Goal: Check status: Check status

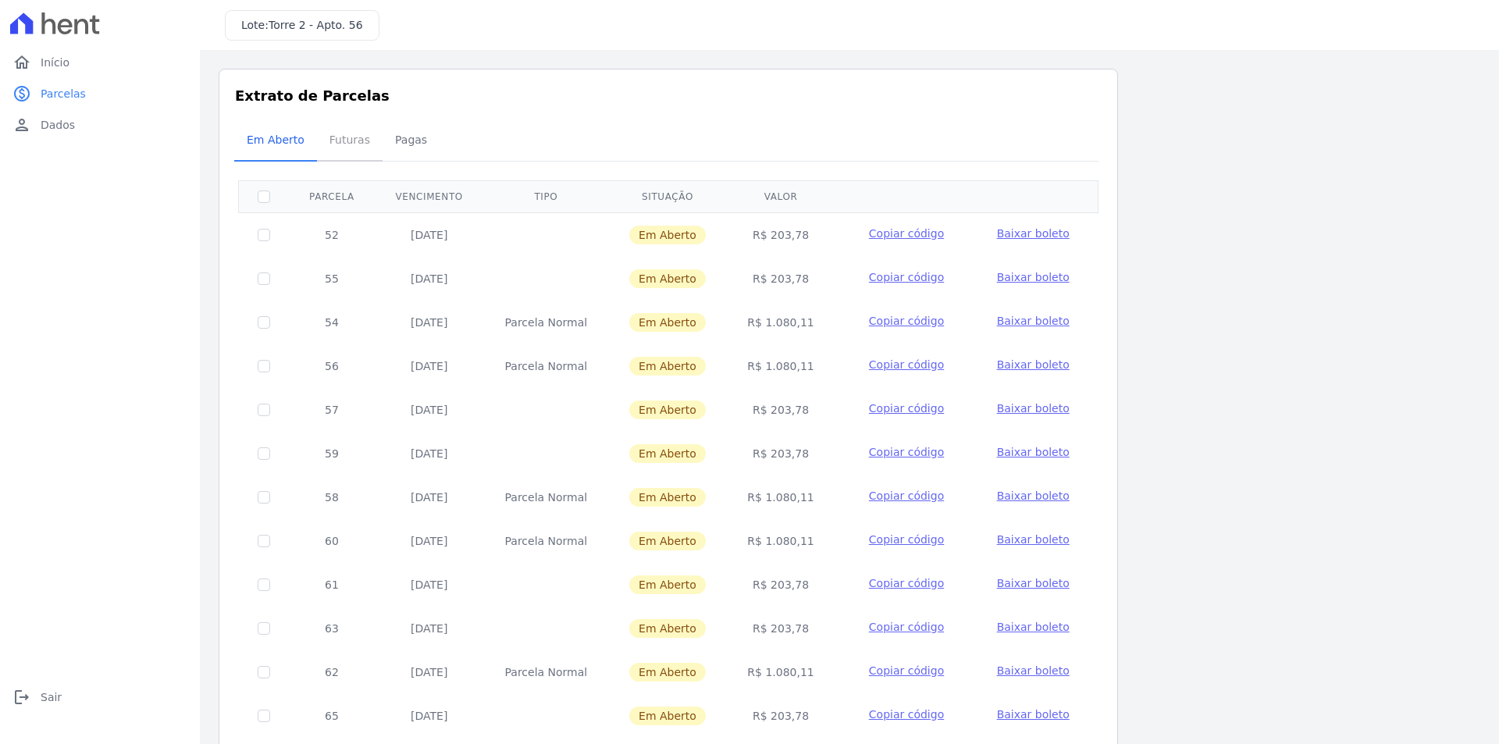
click at [359, 151] on span "Futuras" at bounding box center [349, 139] width 59 height 31
click at [393, 145] on span "Pagas" at bounding box center [411, 139] width 51 height 31
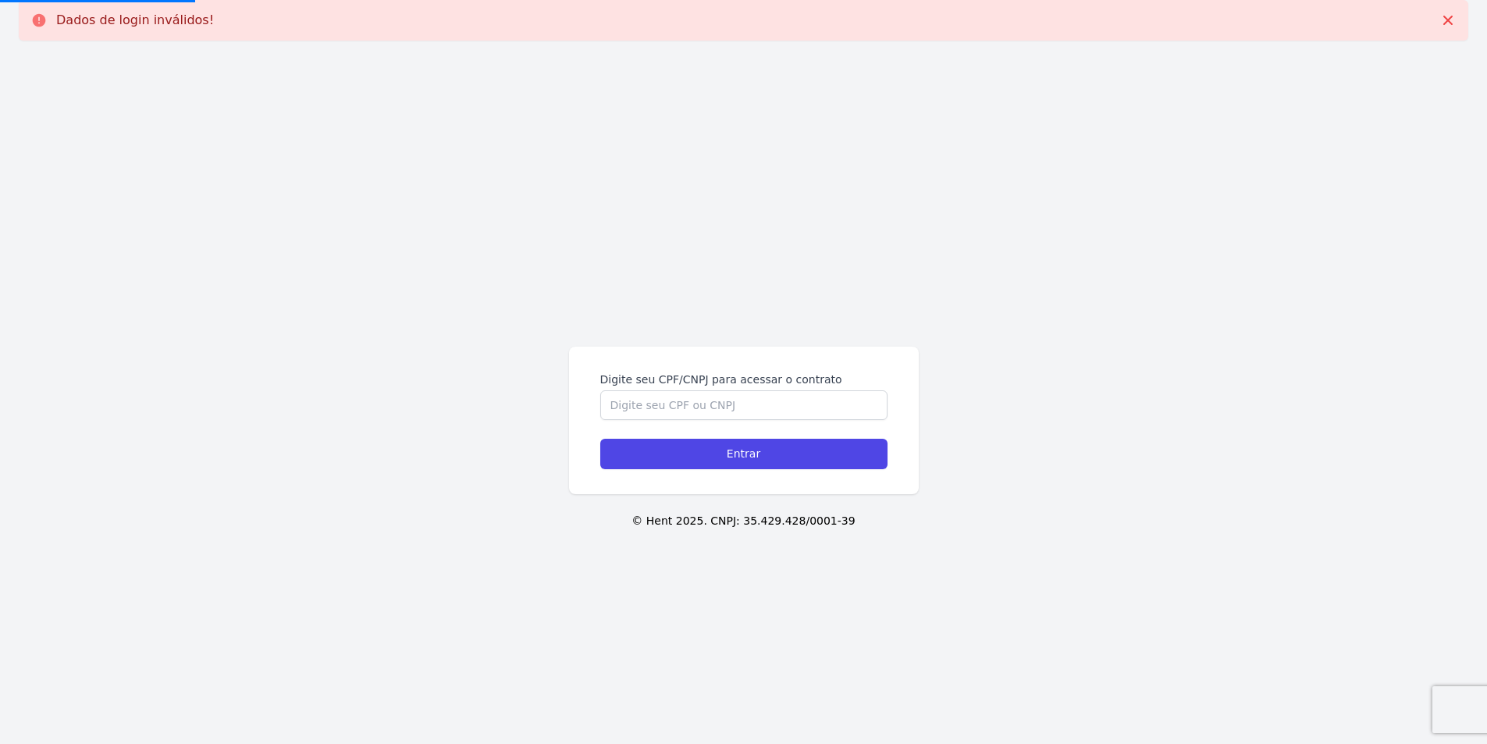
click at [86, 130] on div "Digite seu CPF/CNPJ para acessar o contrato Entrar © Hent 2025. CNPJ: 35.429.42…" at bounding box center [743, 425] width 1487 height 744
click at [698, 398] on input "Digite seu CPF/CNPJ para acessar o contrato" at bounding box center [743, 405] width 287 height 30
paste input "38735401850"
type input "38735401850"
click at [600, 439] on input "Entrar" at bounding box center [743, 454] width 287 height 30
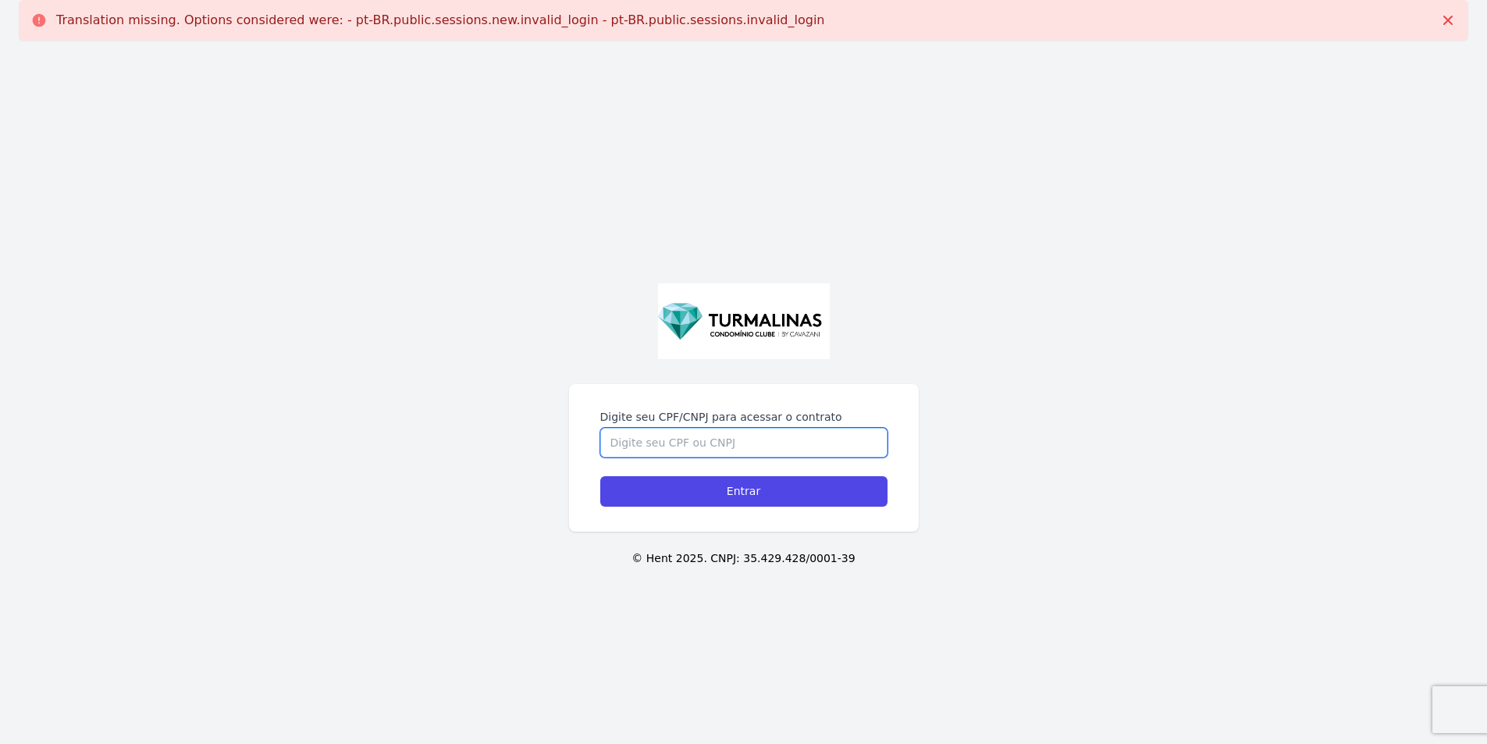
click at [771, 440] on input "Digite seu CPF/CNPJ para acessar o contrato" at bounding box center [743, 443] width 287 height 30
paste input "38735401850"
type input "38735401850"
click at [600, 476] on input "Entrar" at bounding box center [743, 491] width 287 height 30
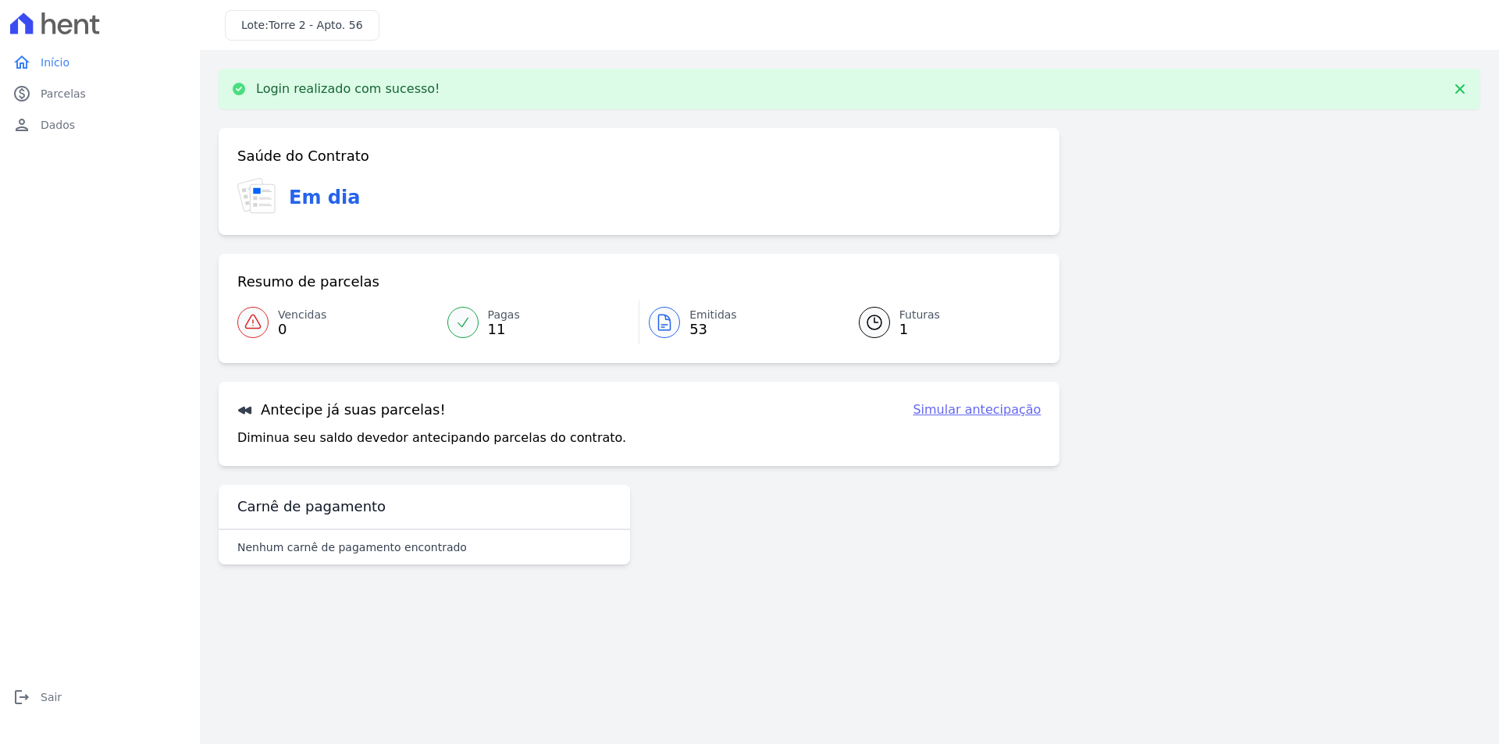
click at [472, 328] on div at bounding box center [462, 322] width 31 height 31
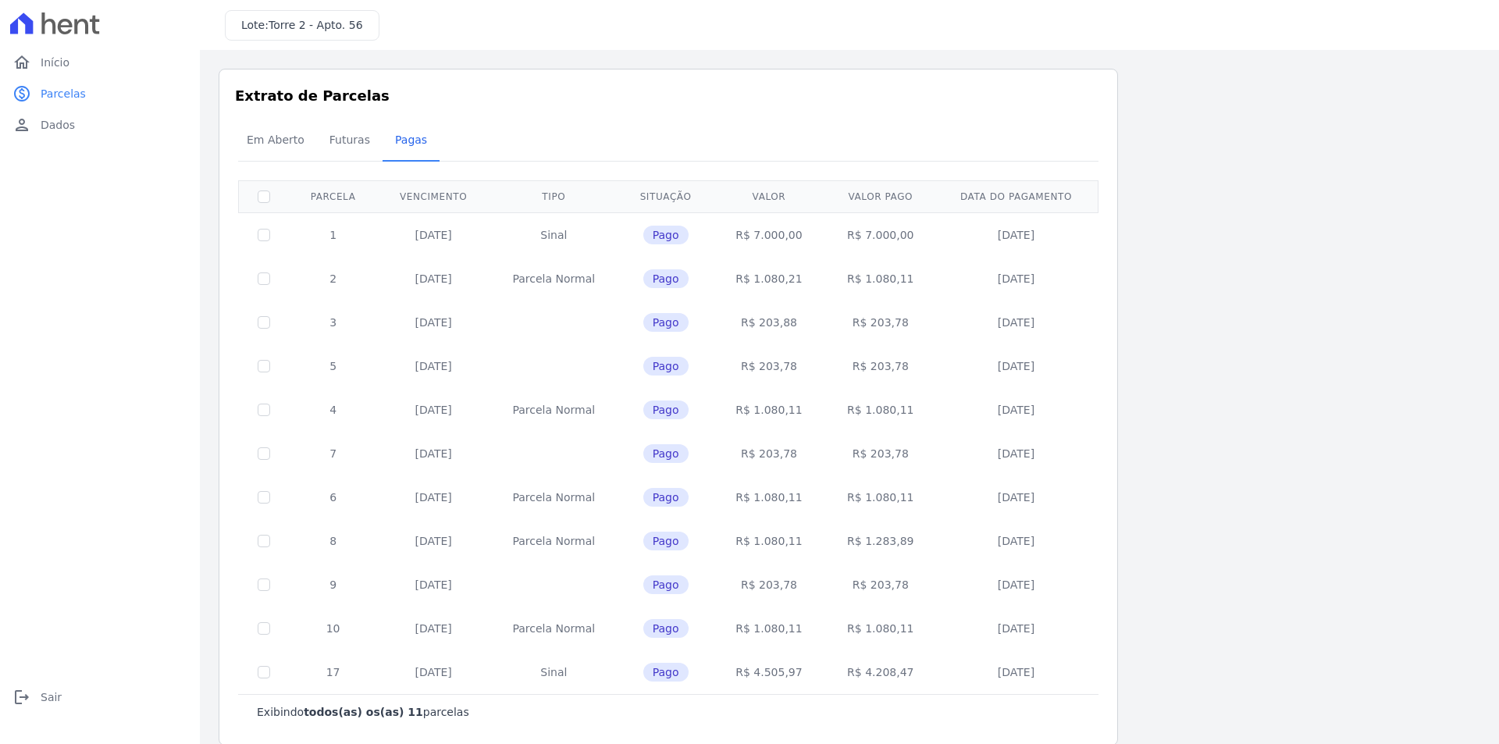
scroll to position [20, 0]
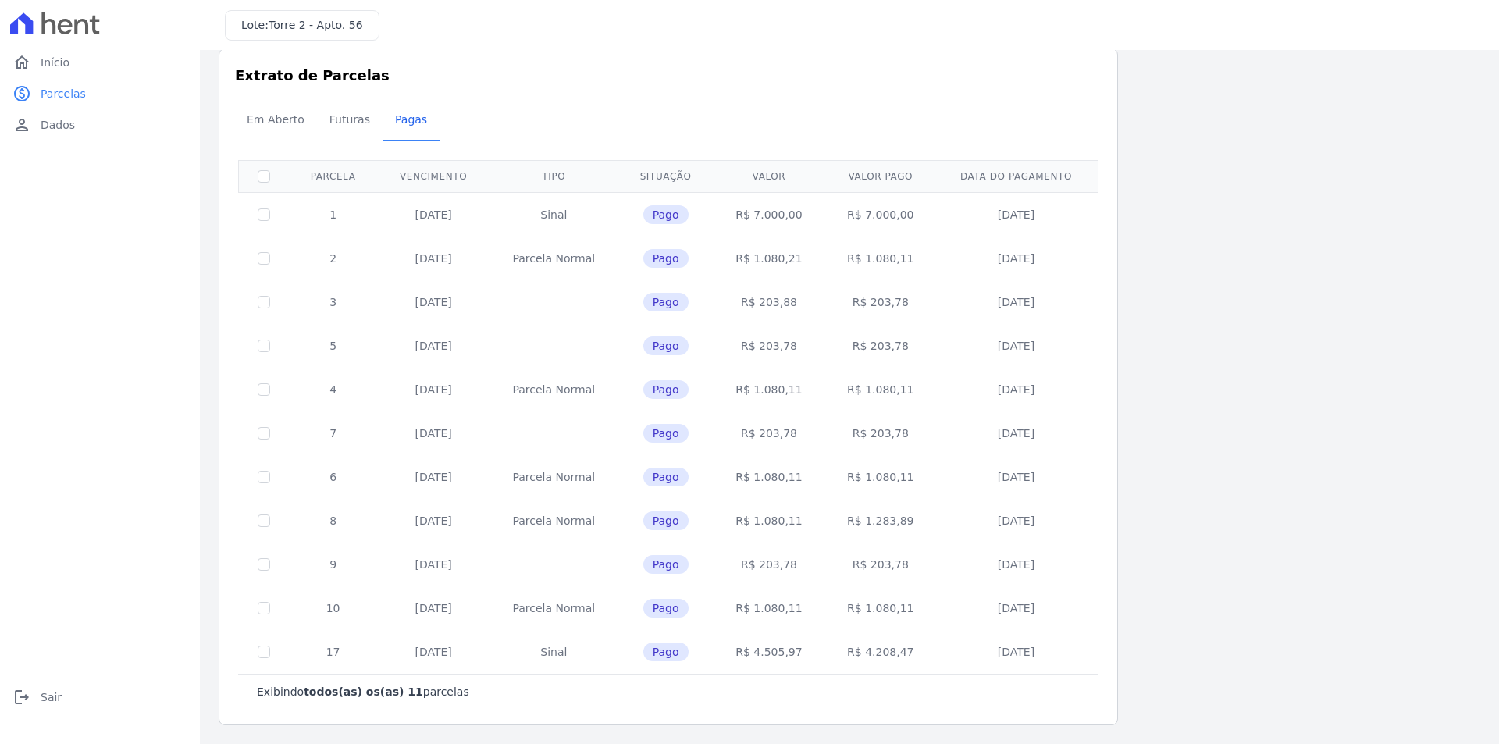
click at [265, 659] on td at bounding box center [264, 652] width 51 height 44
click at [265, 600] on td at bounding box center [264, 608] width 51 height 44
drag, startPoint x: 378, startPoint y: 596, endPoint x: 466, endPoint y: 600, distance: 88.3
click at [396, 597] on tr "10 [DATE] [GEOGRAPHIC_DATA] Pago R$ 1.080,11 R$ 1.080,11 [DATE]" at bounding box center [669, 608] width 860 height 44
drag, startPoint x: 466, startPoint y: 600, endPoint x: 539, endPoint y: 591, distance: 73.9
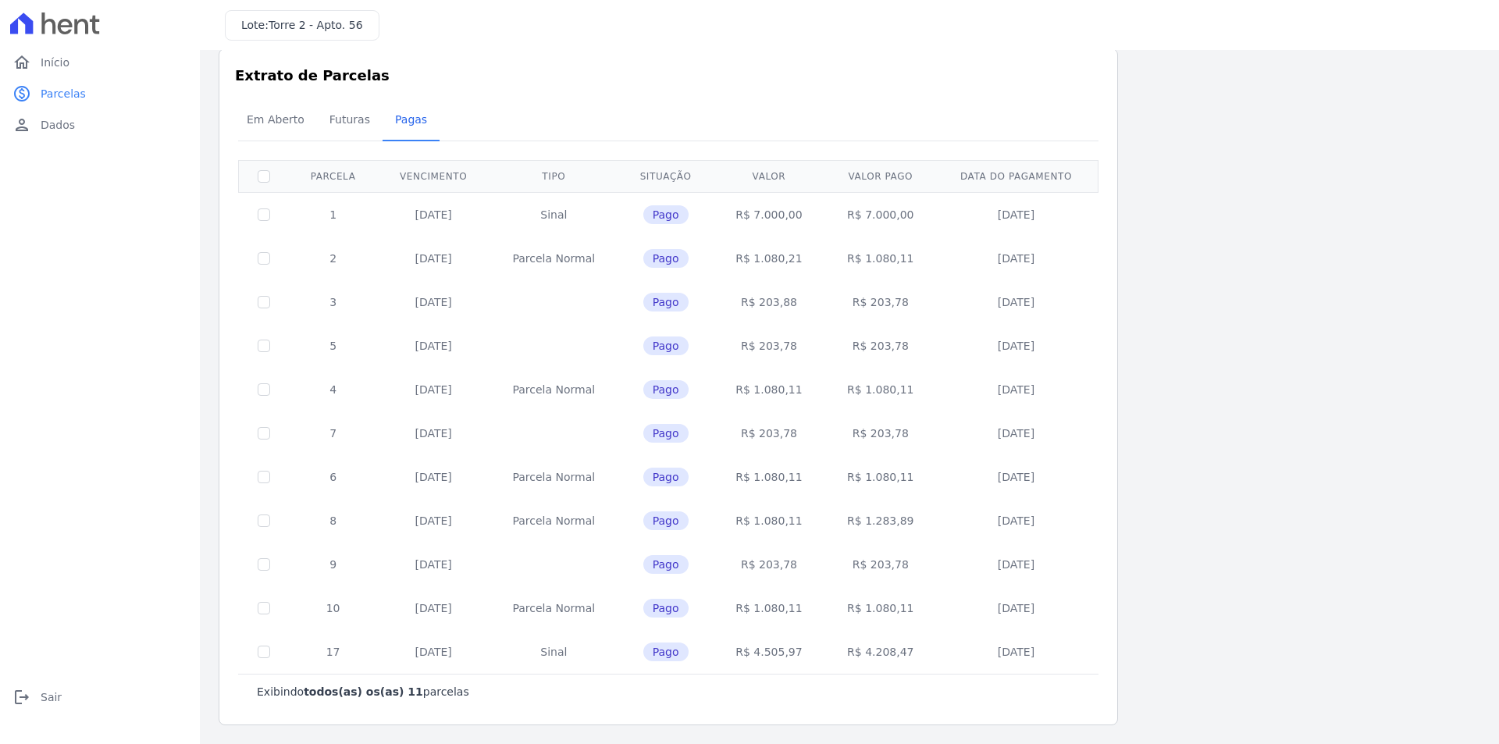
click at [486, 597] on td "[DATE]" at bounding box center [433, 608] width 112 height 44
drag, startPoint x: 550, startPoint y: 591, endPoint x: 576, endPoint y: 590, distance: 25.8
click at [572, 590] on td "Parcela Normal" at bounding box center [554, 608] width 129 height 44
click at [618, 589] on td "Parcela Normal" at bounding box center [554, 608] width 129 height 44
click at [670, 602] on span "Pago" at bounding box center [665, 608] width 45 height 19
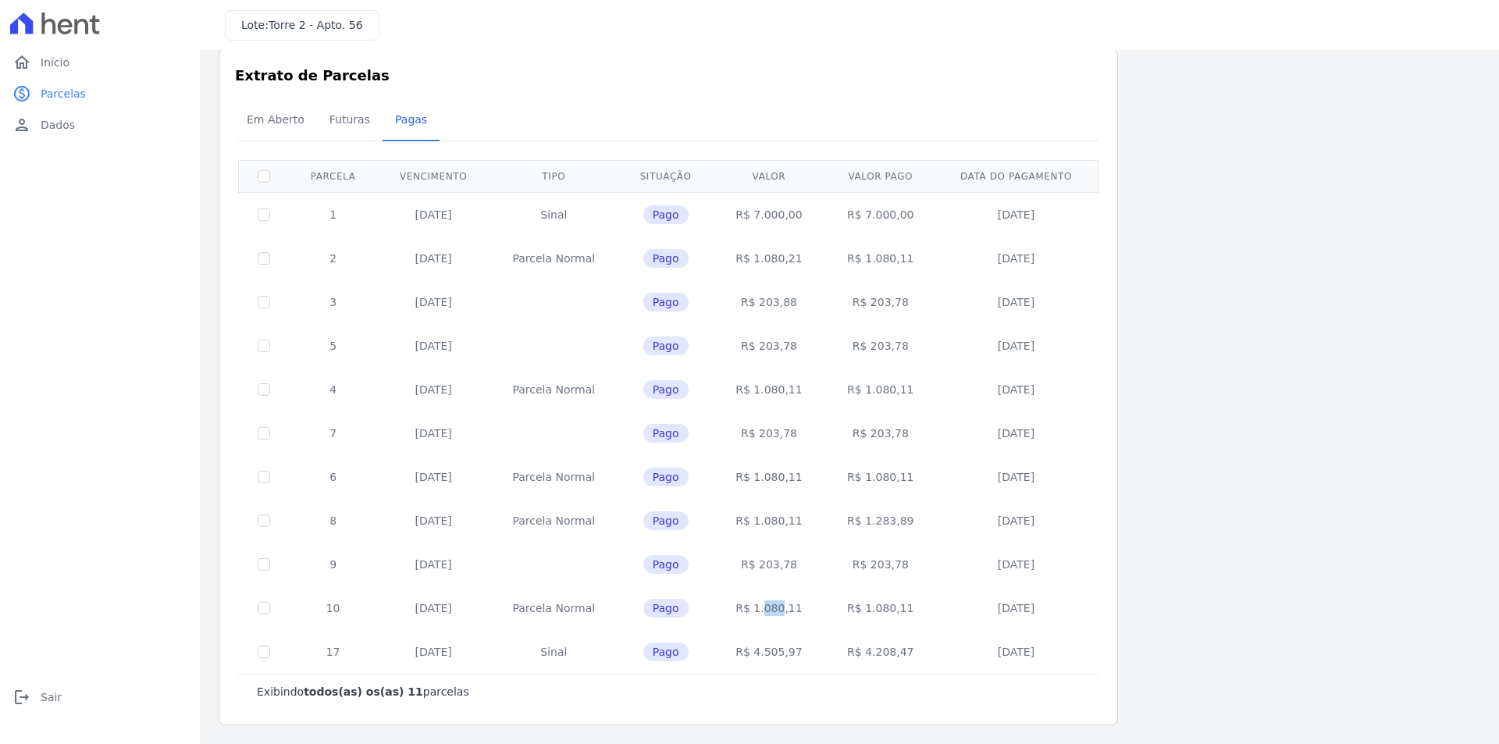
drag, startPoint x: 750, startPoint y: 602, endPoint x: 878, endPoint y: 603, distance: 128.8
click at [817, 606] on td "R$ 1.080,11" at bounding box center [770, 608] width 112 height 44
click at [967, 607] on tr "10 [DATE] [GEOGRAPHIC_DATA] Pago R$ 1.080,11 R$ 1.080,11 [DATE]" at bounding box center [669, 608] width 860 height 44
drag, startPoint x: 1024, startPoint y: 607, endPoint x: 1087, endPoint y: 603, distance: 63.4
click at [1040, 609] on td "[DATE]" at bounding box center [1016, 608] width 160 height 44
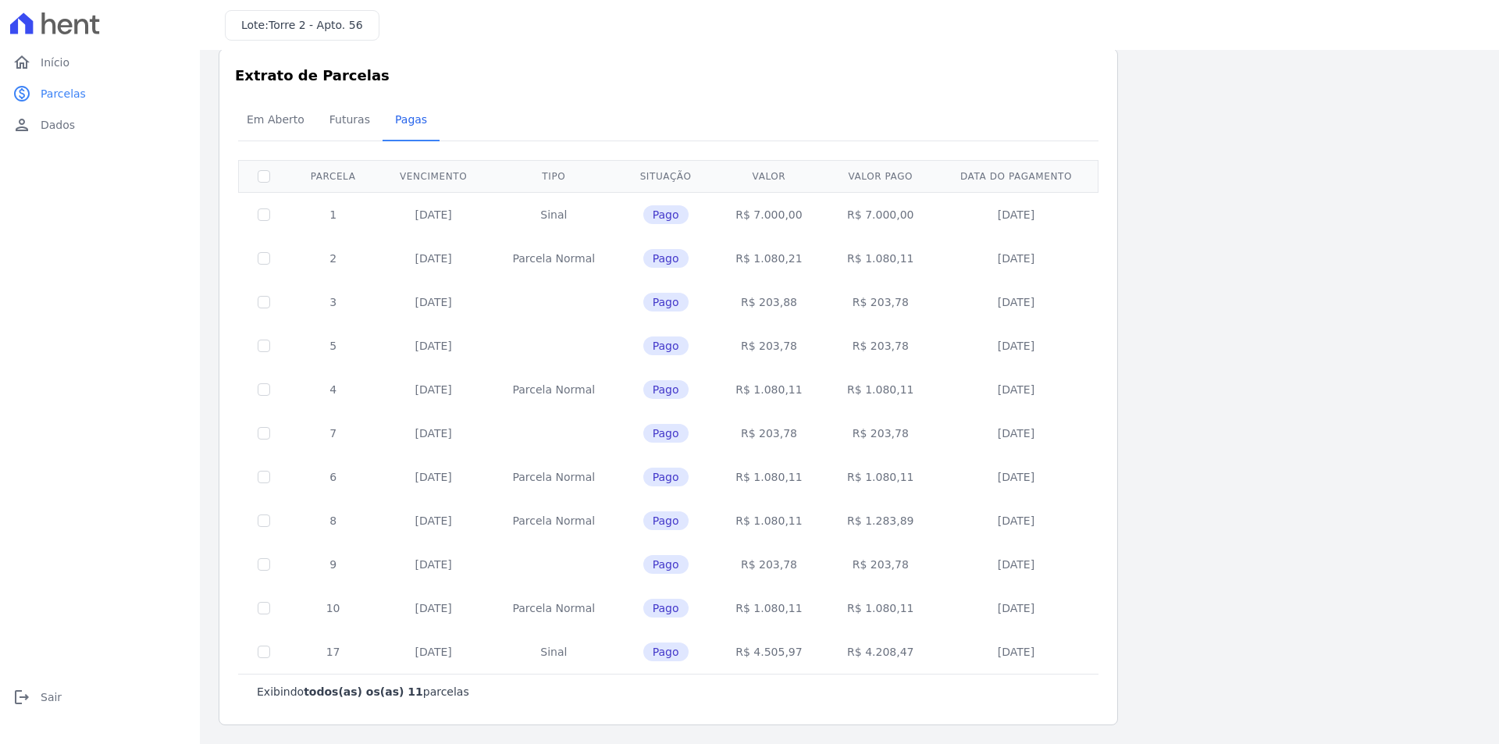
drag, startPoint x: 1075, startPoint y: 534, endPoint x: 1073, endPoint y: 504, distance: 30.5
click at [1074, 527] on td "[DATE]" at bounding box center [1016, 521] width 160 height 44
drag, startPoint x: 842, startPoint y: 212, endPoint x: 892, endPoint y: 671, distance: 461.9
click at [899, 682] on div "Exibindo todos(as) os(as) 11 parcelas [GEOGRAPHIC_DATA] Vencimento Tipo Situaçã…" at bounding box center [668, 434] width 860 height 549
click at [347, 119] on span "Futuras" at bounding box center [349, 119] width 59 height 31
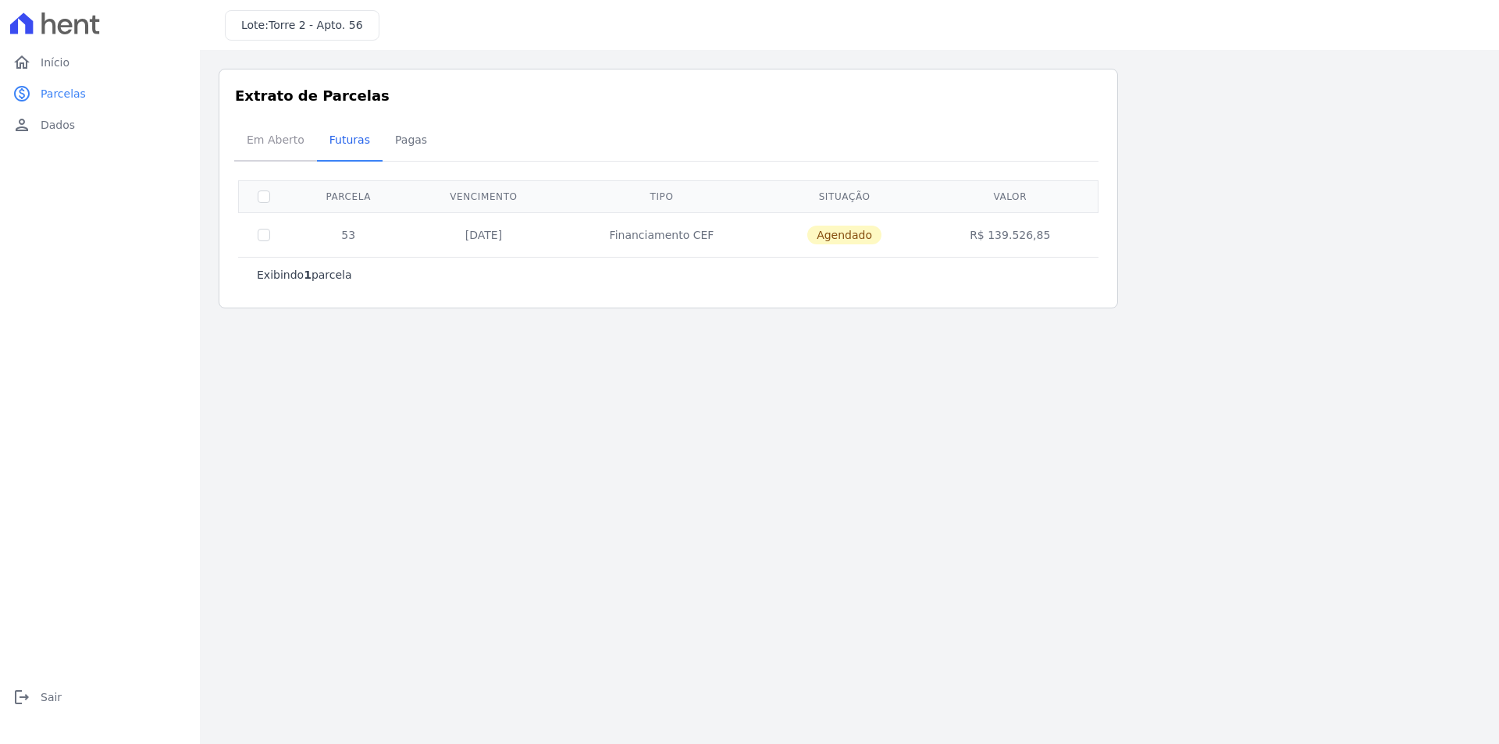
click at [274, 141] on span "Em Aberto" at bounding box center [275, 139] width 77 height 31
